Goal: Task Accomplishment & Management: Manage account settings

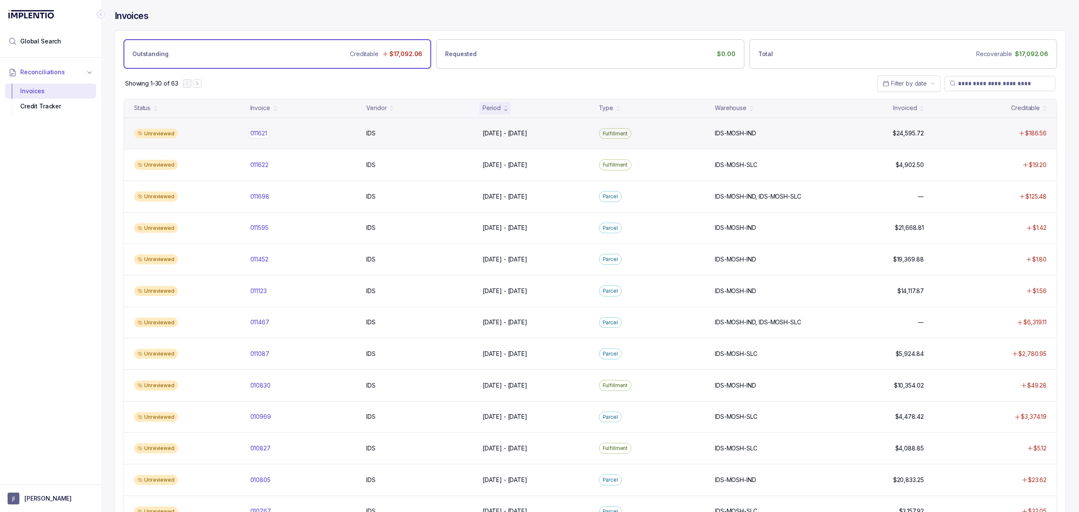
click at [269, 137] on p "011621" at bounding box center [258, 133] width 21 height 9
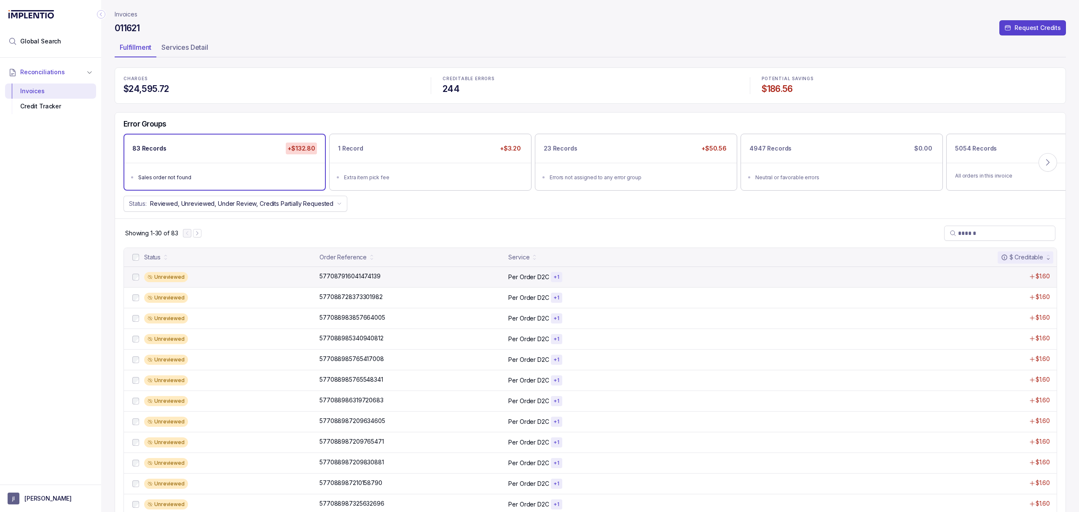
click at [371, 283] on div "Unreviewed 577087916041474139 577087916041474139 Per Order D2C + 1 $1.60" at bounding box center [590, 276] width 933 height 21
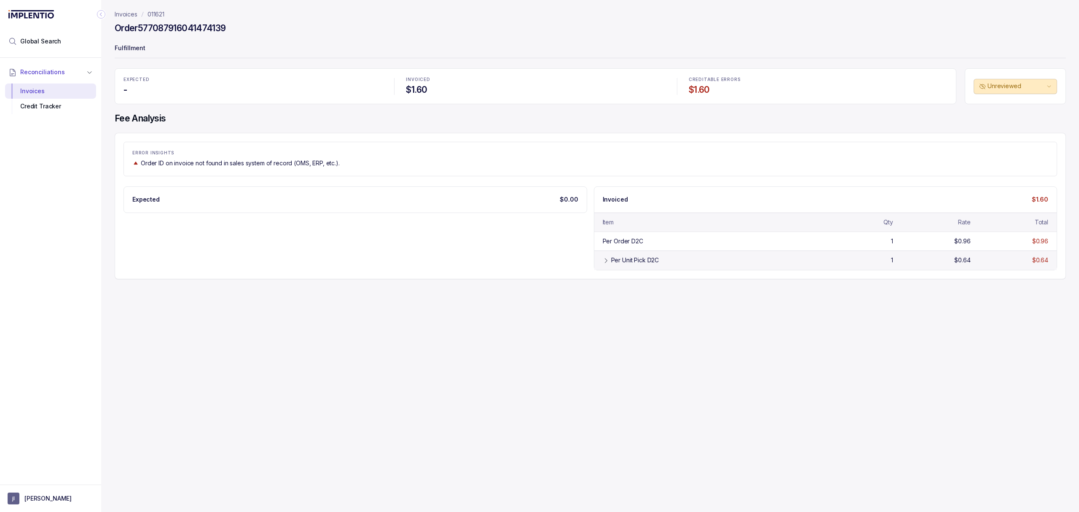
click at [692, 261] on div "Per Unit Pick D2C" at bounding box center [713, 260] width 204 height 8
click at [73, 105] on div "Credit Tracker" at bounding box center [51, 106] width 78 height 15
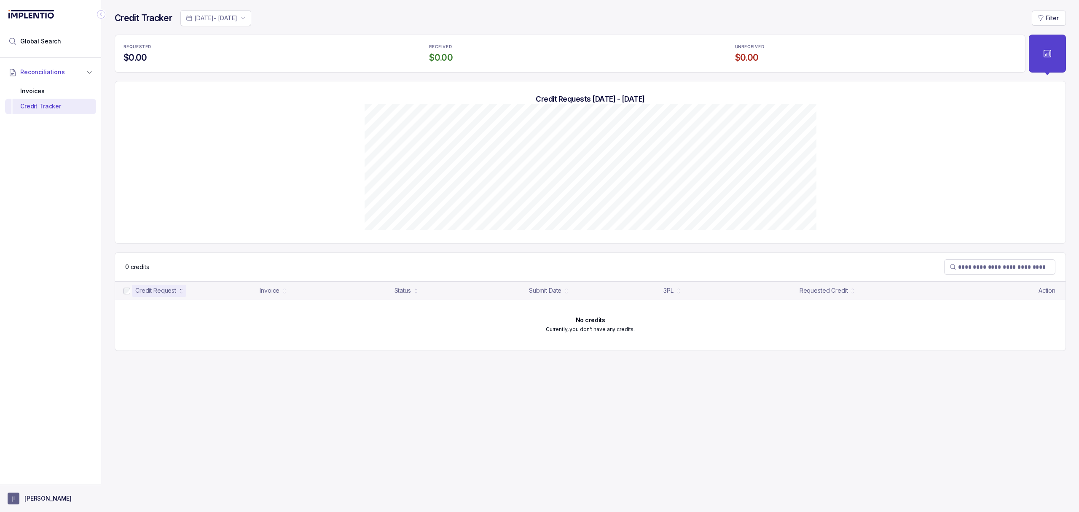
click at [42, 493] on button "[PERSON_NAME]" at bounding box center [51, 498] width 86 height 12
click at [42, 476] on p "Logout" at bounding box center [56, 479] width 70 height 8
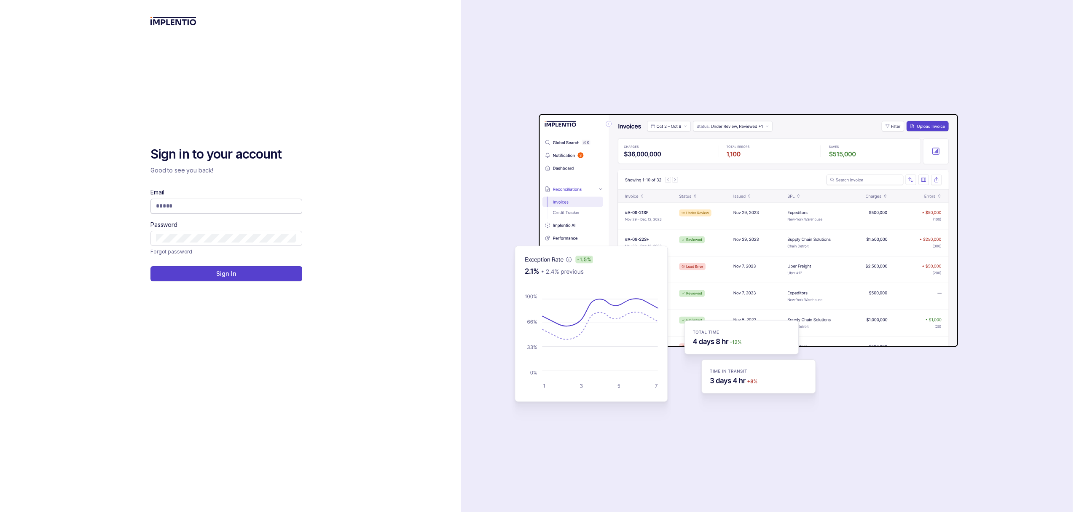
click at [181, 204] on input "Email" at bounding box center [226, 205] width 141 height 8
type input "**********"
